Goal: Check status: Check status

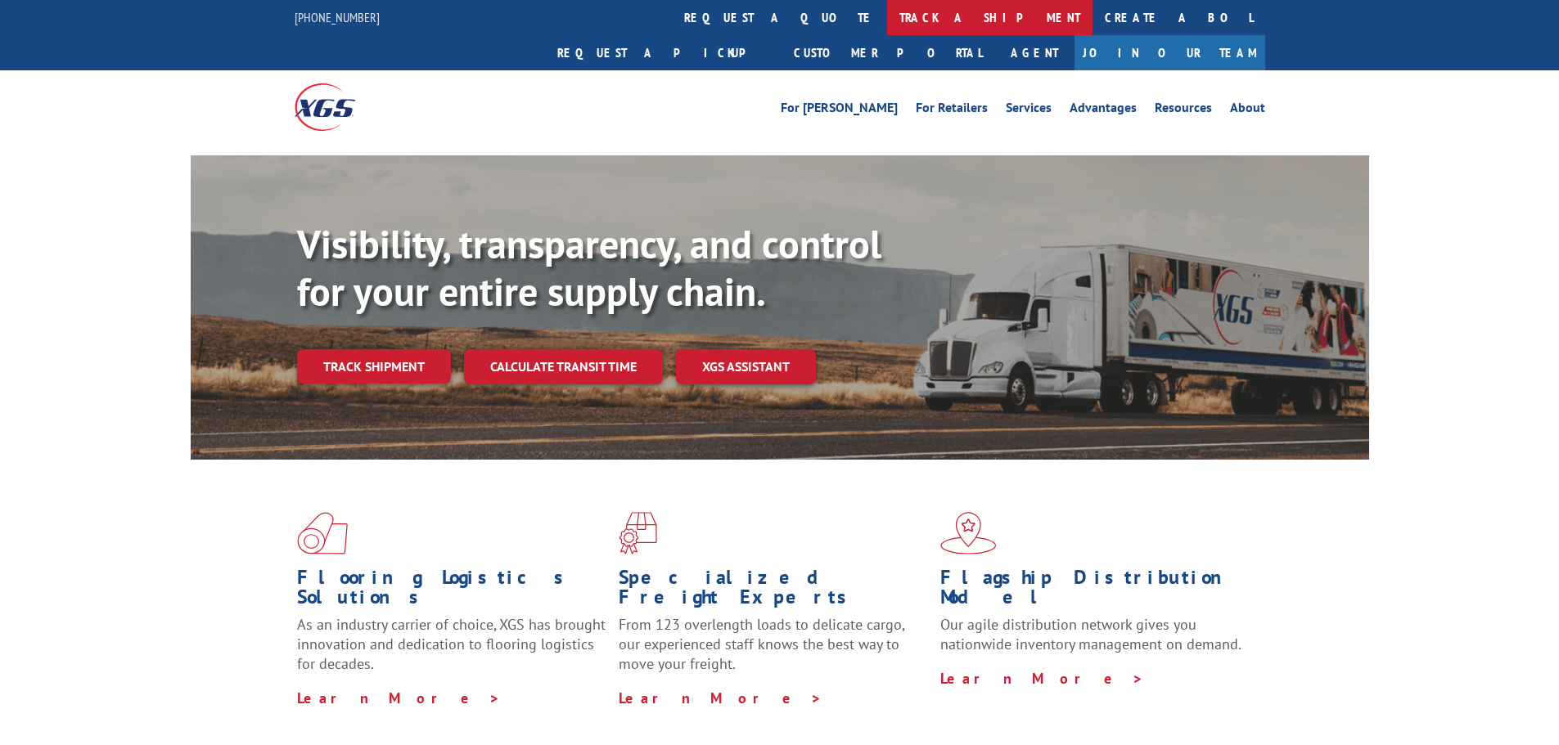
click at [887, 24] on link "track a shipment" at bounding box center [989, 17] width 205 height 35
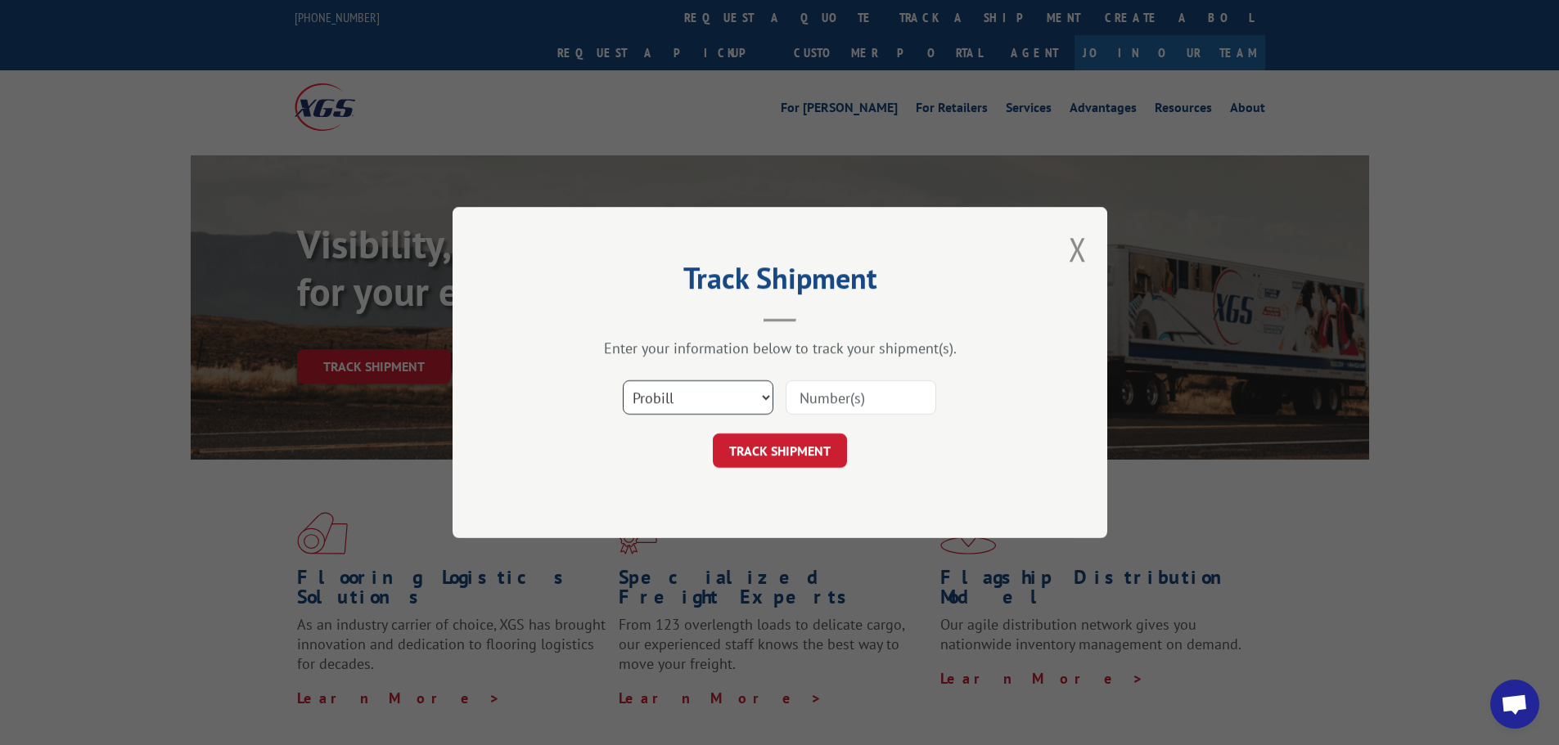
drag, startPoint x: 754, startPoint y: 396, endPoint x: 768, endPoint y: 412, distance: 21.5
click at [757, 396] on select "Select category... Probill BOL PO" at bounding box center [698, 398] width 151 height 34
select select "bol"
click at [623, 381] on select "Select category... Probill BOL PO" at bounding box center [698, 398] width 151 height 34
drag, startPoint x: 858, startPoint y: 401, endPoint x: 847, endPoint y: 412, distance: 15.6
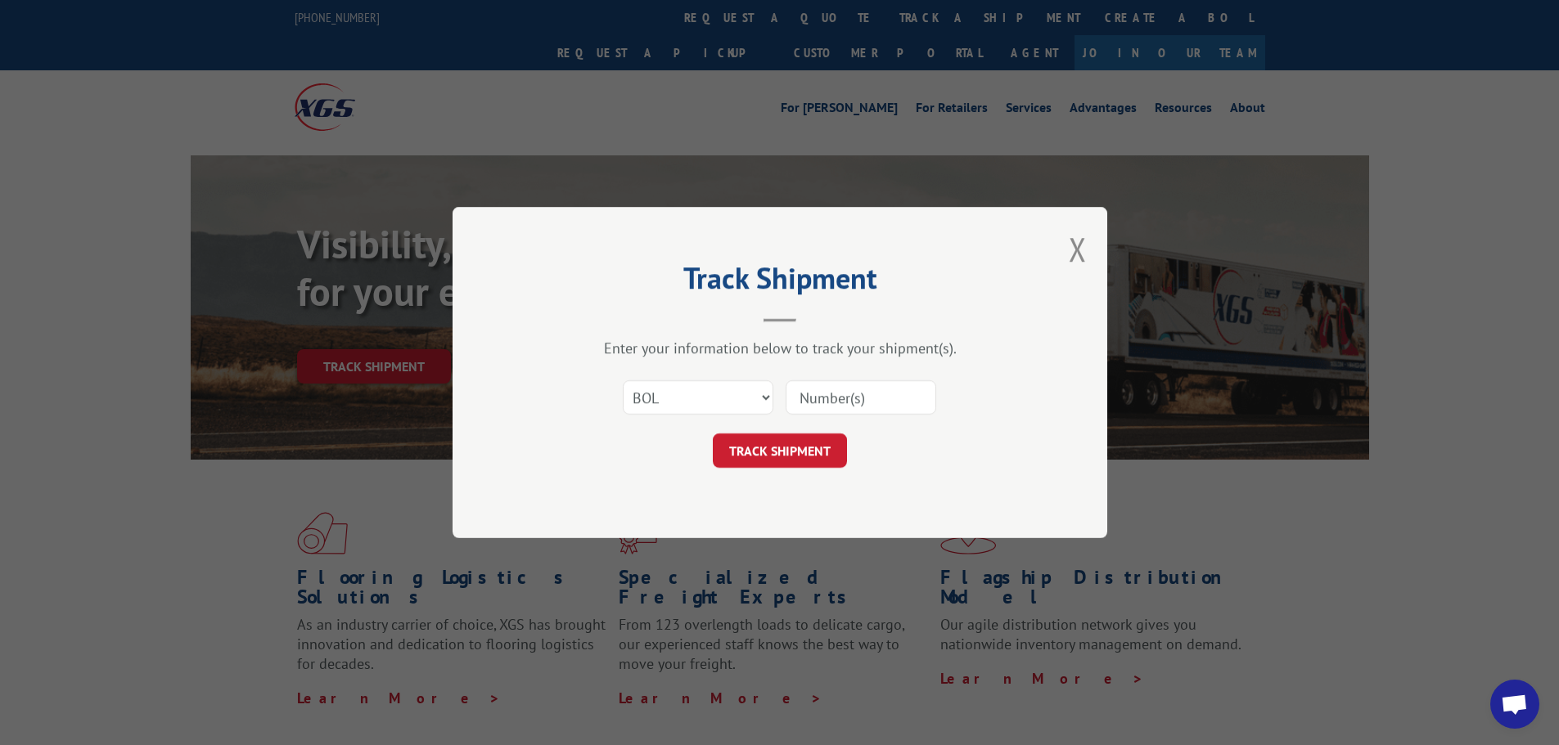
click at [858, 401] on input at bounding box center [861, 398] width 151 height 34
paste input "6100049409"
type input "6100049409"
click at [791, 445] on button "TRACK SHIPMENT" at bounding box center [780, 451] width 134 height 34
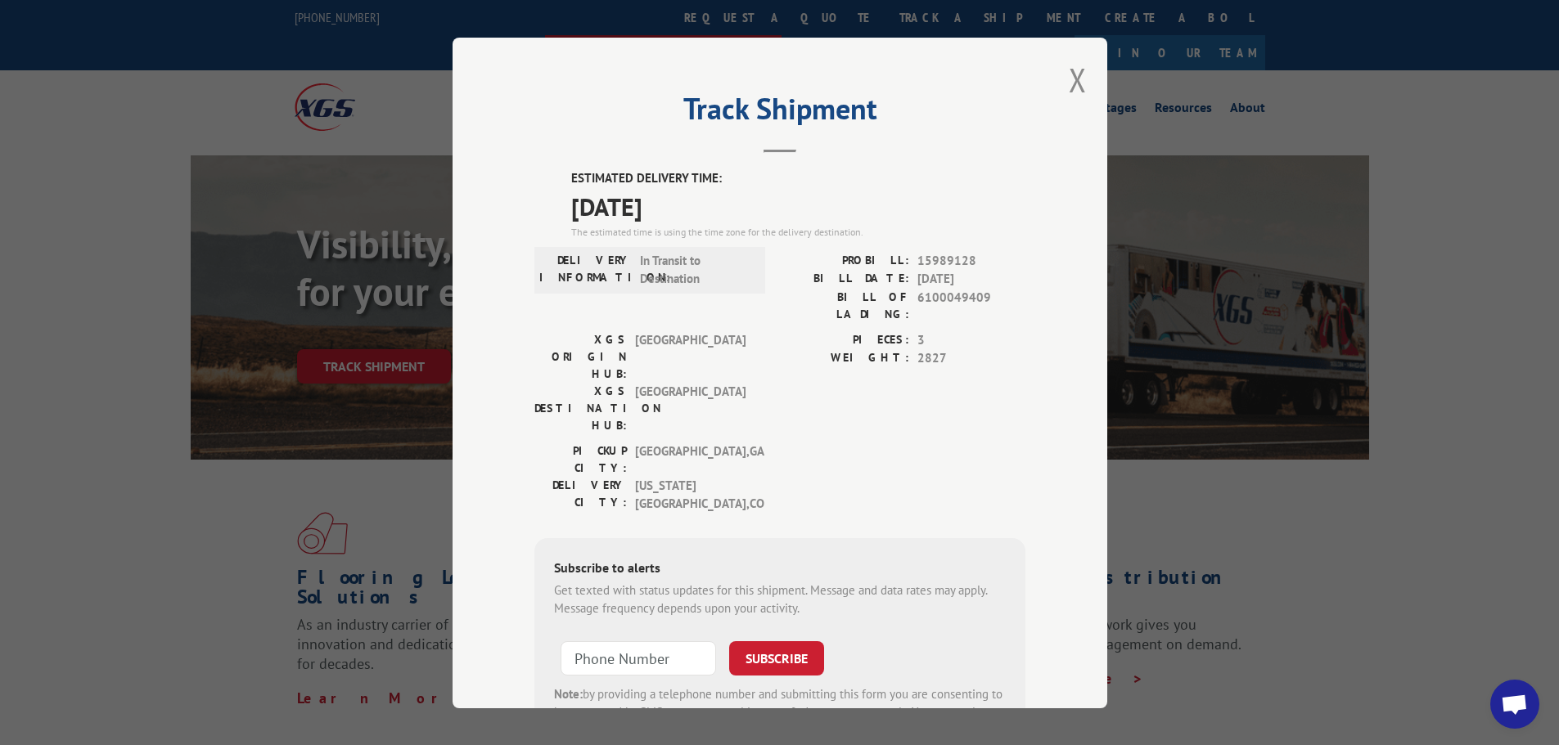
drag, startPoint x: 1066, startPoint y: 71, endPoint x: 947, endPoint y: 5, distance: 136.6
click at [1069, 72] on button "Close modal" at bounding box center [1078, 79] width 18 height 43
